Goal: Task Accomplishment & Management: Manage account settings

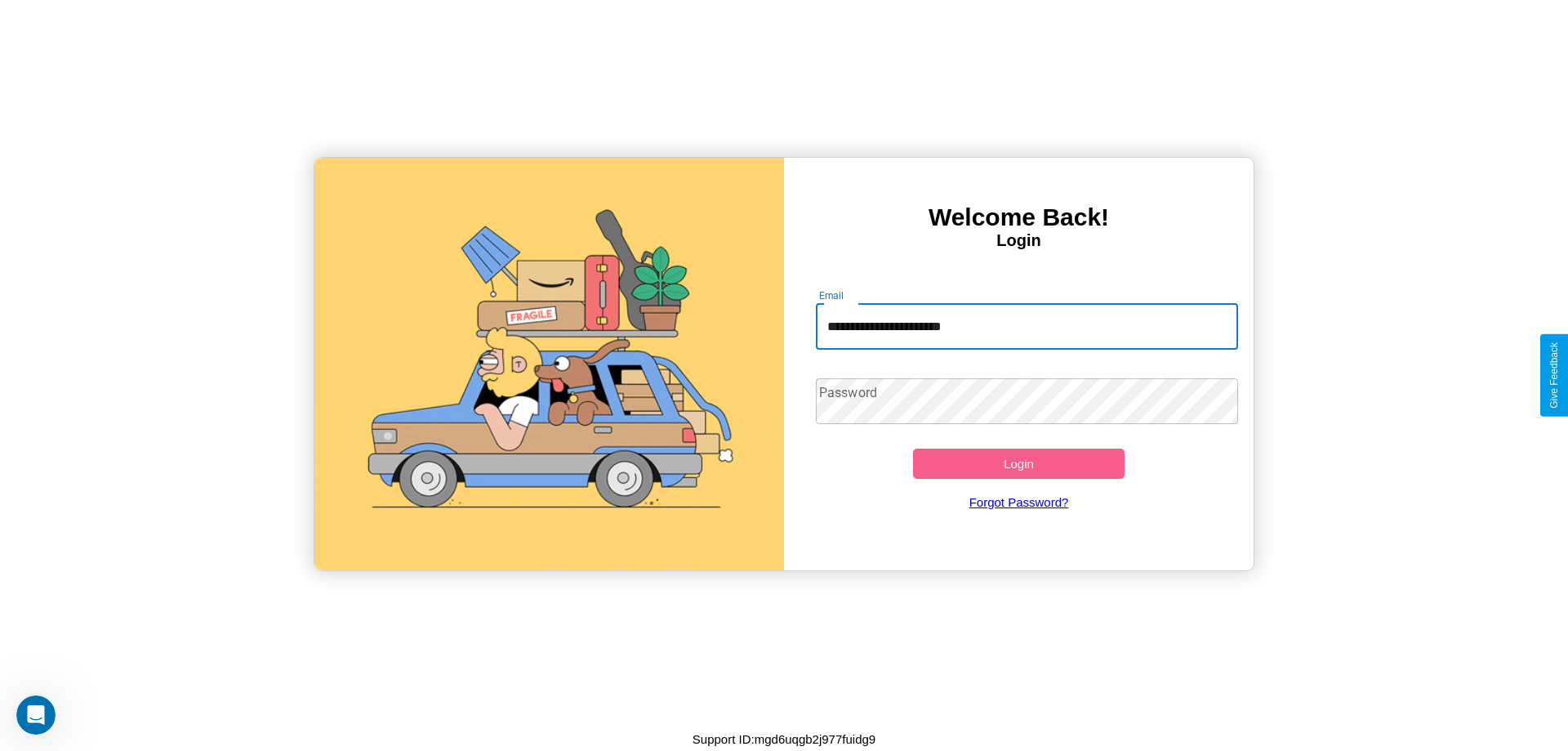
type input "**********"
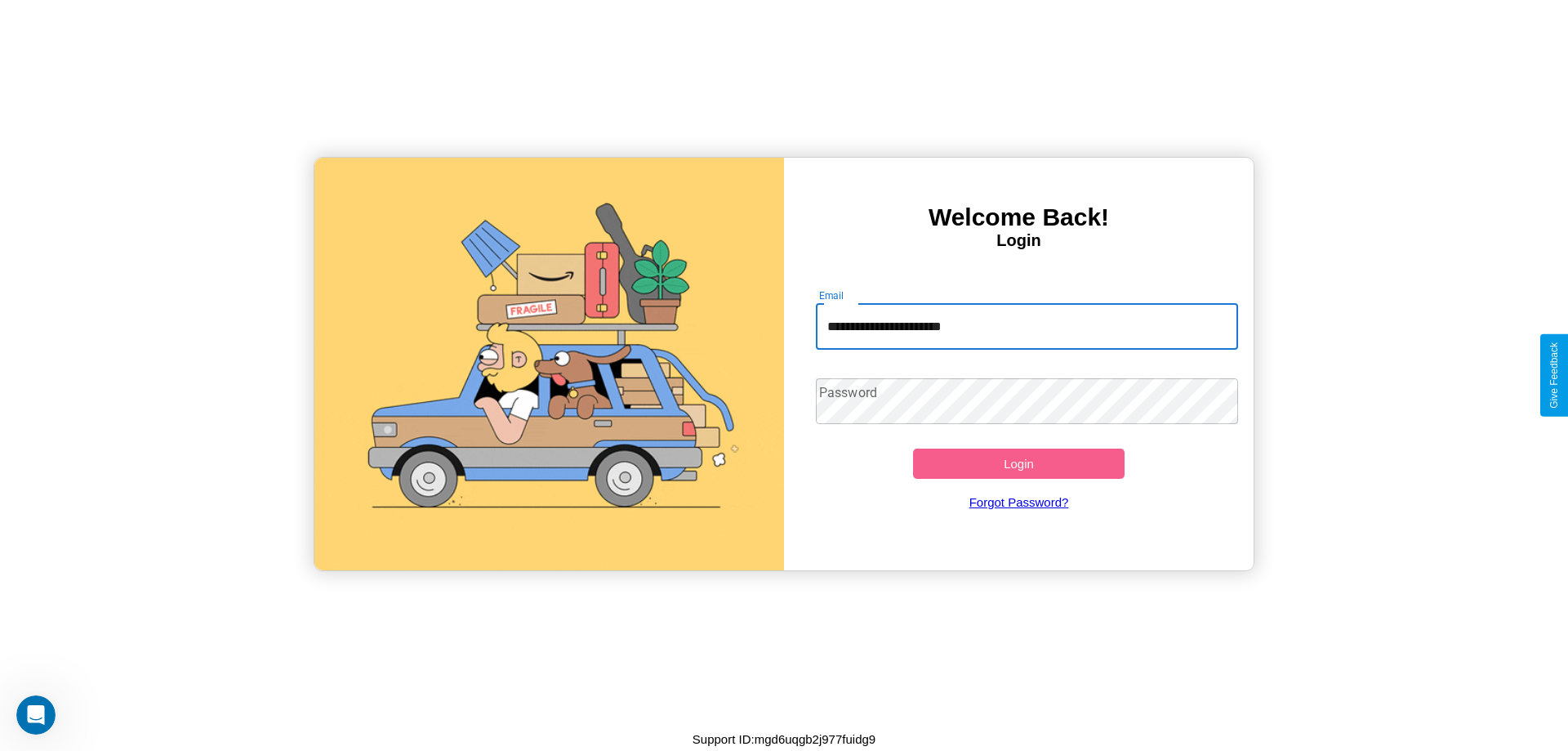
click at [1019, 464] on button "Login" at bounding box center [1019, 464] width 211 height 30
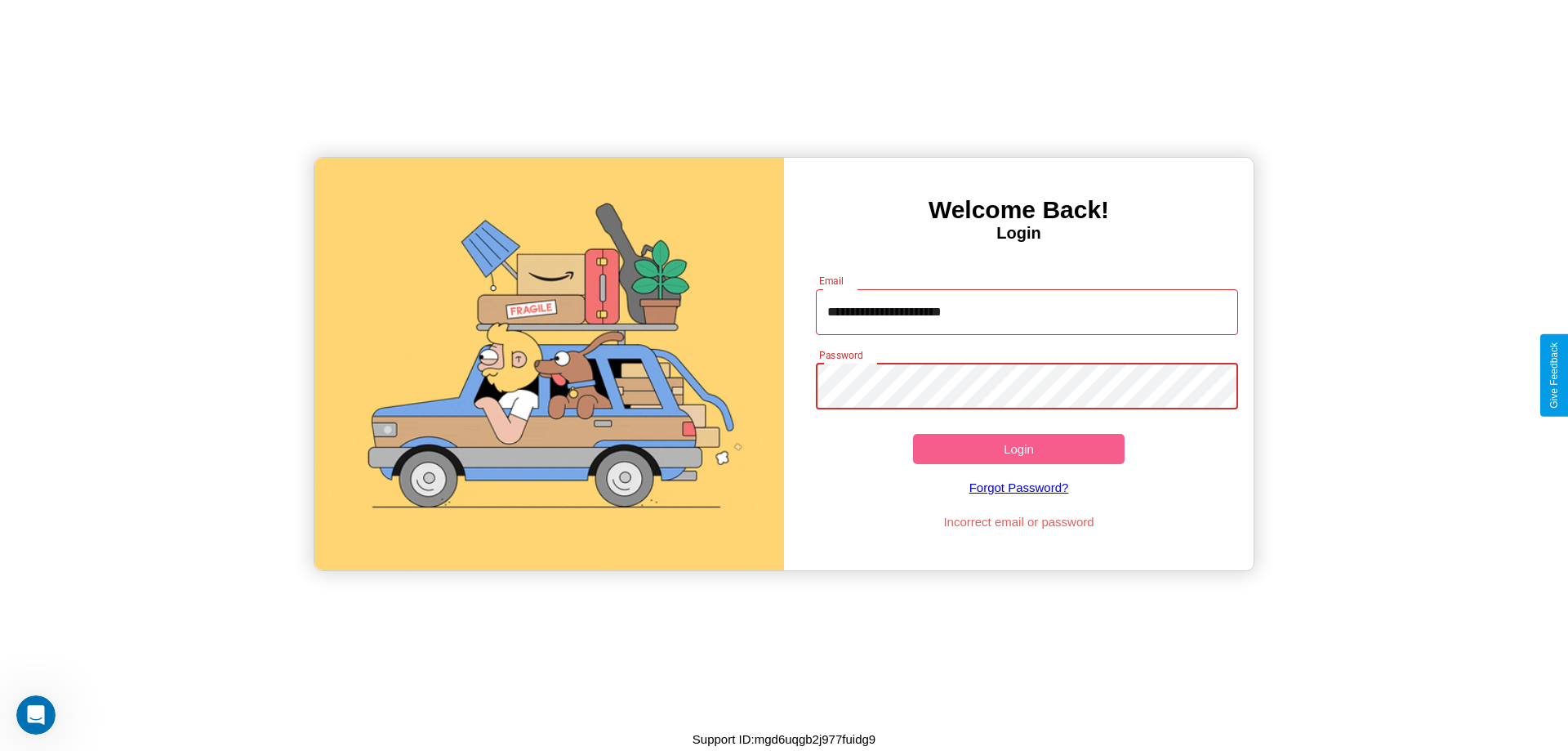
click at [1019, 449] on button "Login" at bounding box center [1019, 449] width 211 height 30
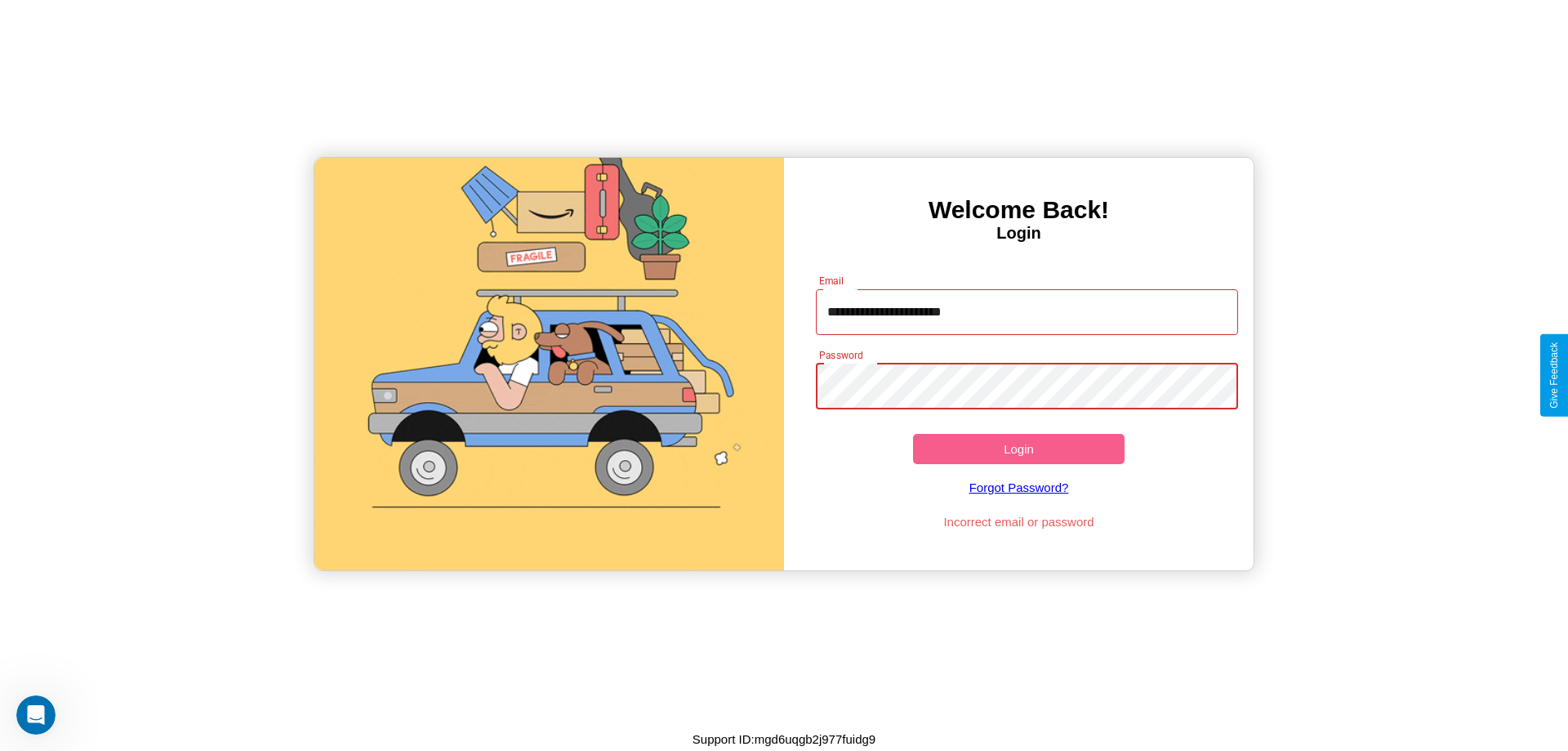
click at [1019, 449] on button "Login" at bounding box center [1019, 449] width 211 height 30
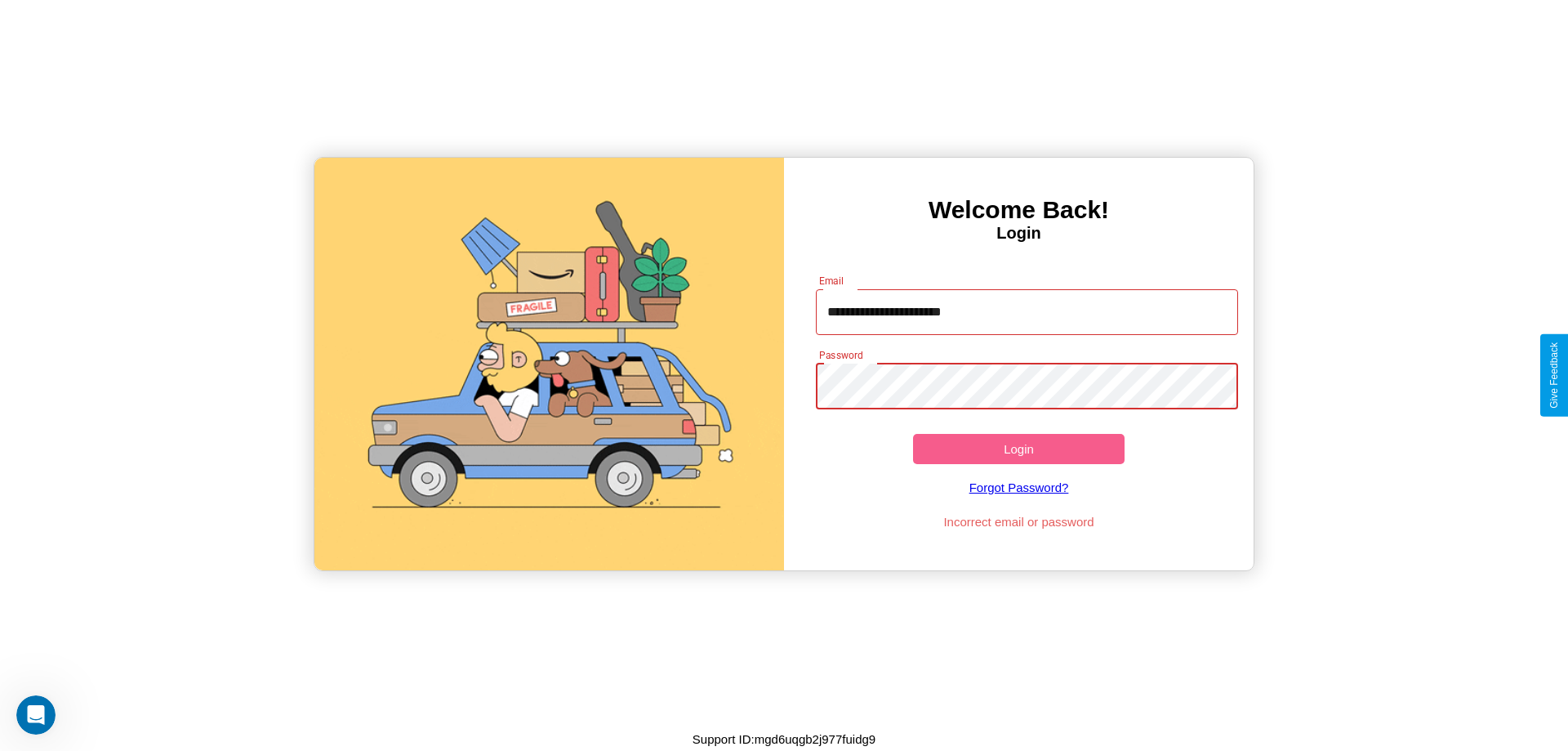
click at [1019, 449] on button "Login" at bounding box center [1019, 449] width 211 height 30
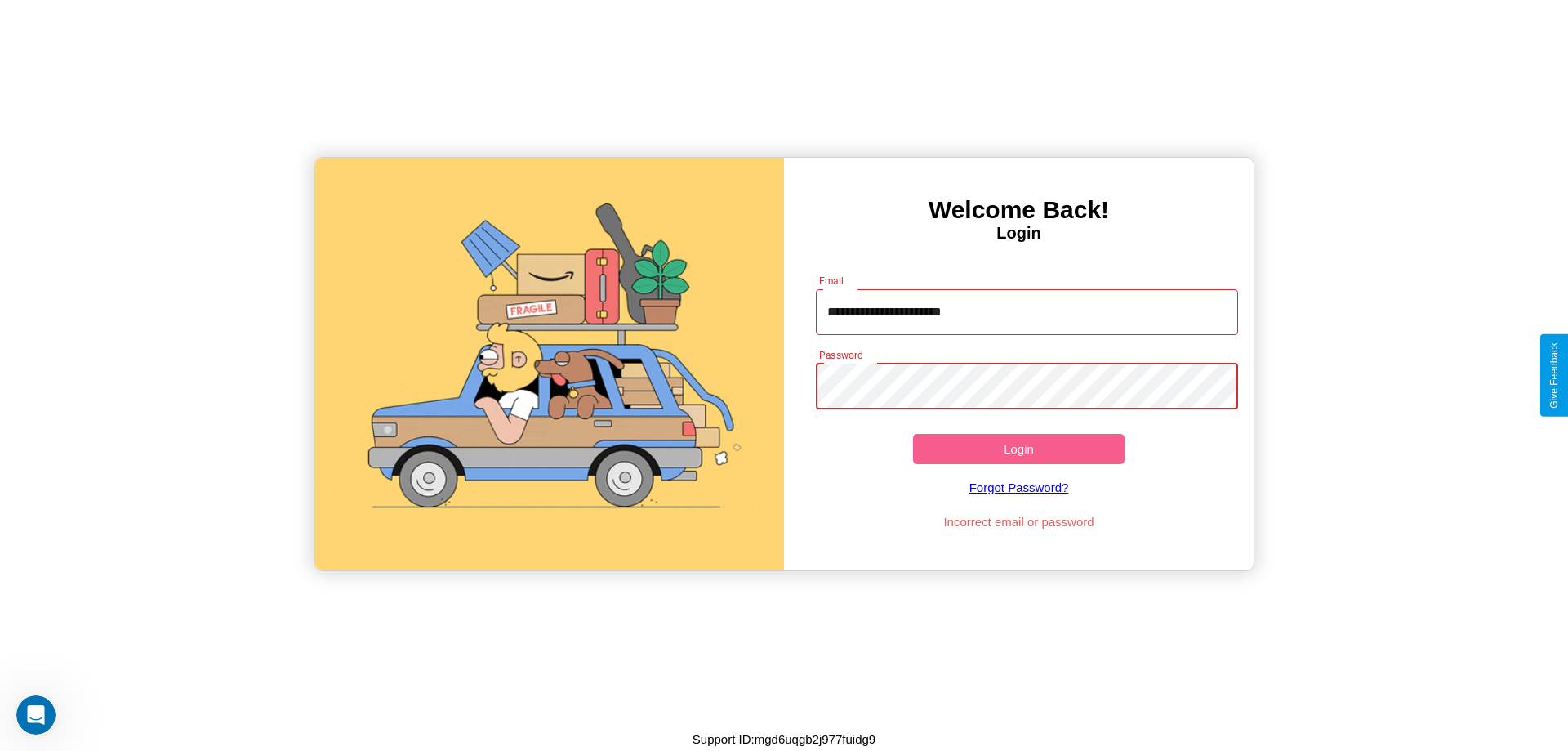
click at [1019, 449] on button "Login" at bounding box center [1019, 449] width 211 height 30
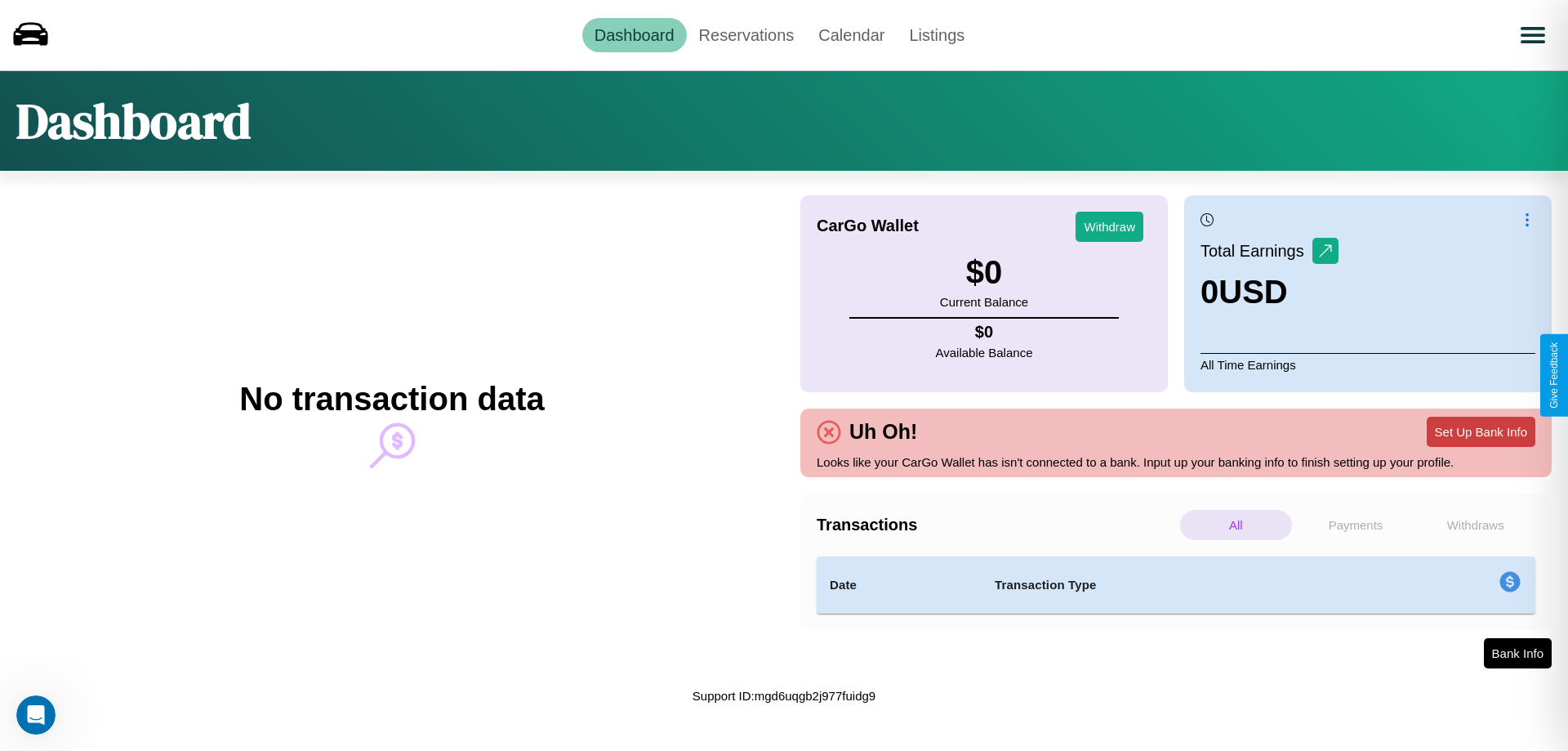
click at [1480, 431] on button "Set Up Bank Info" at bounding box center [1481, 432] width 109 height 30
